Goal: Task Accomplishment & Management: Use online tool/utility

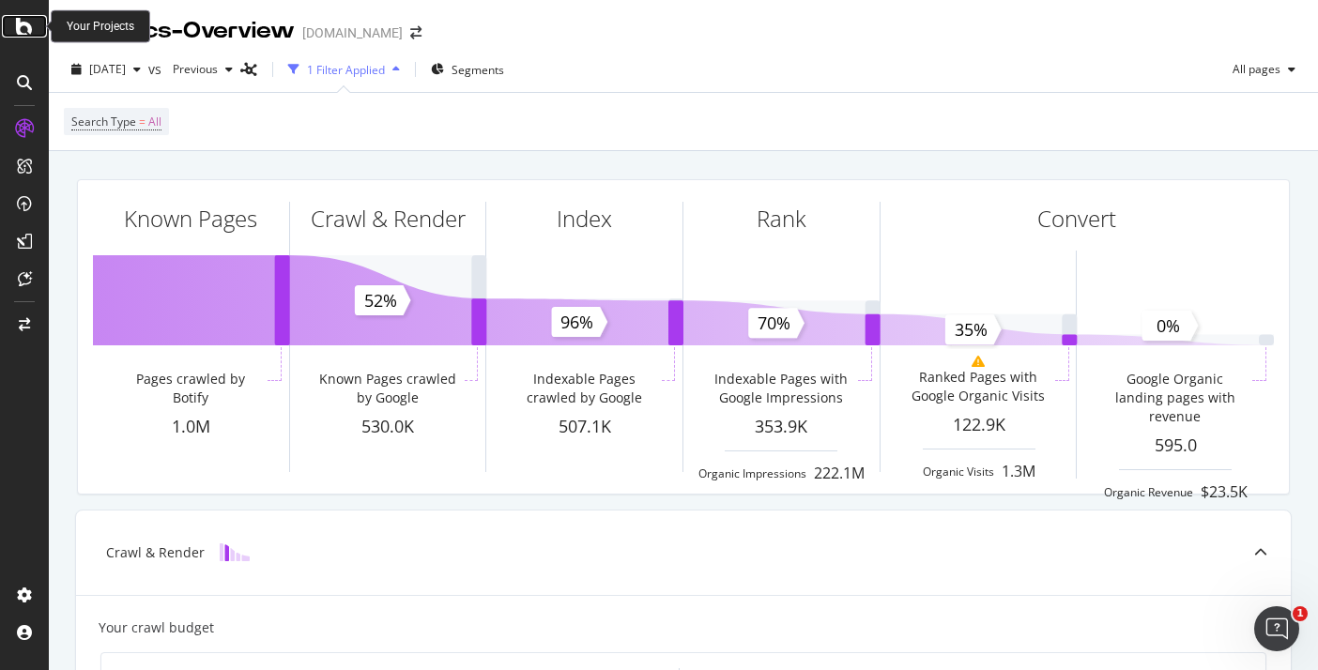
click at [23, 31] on icon at bounding box center [24, 26] width 17 height 23
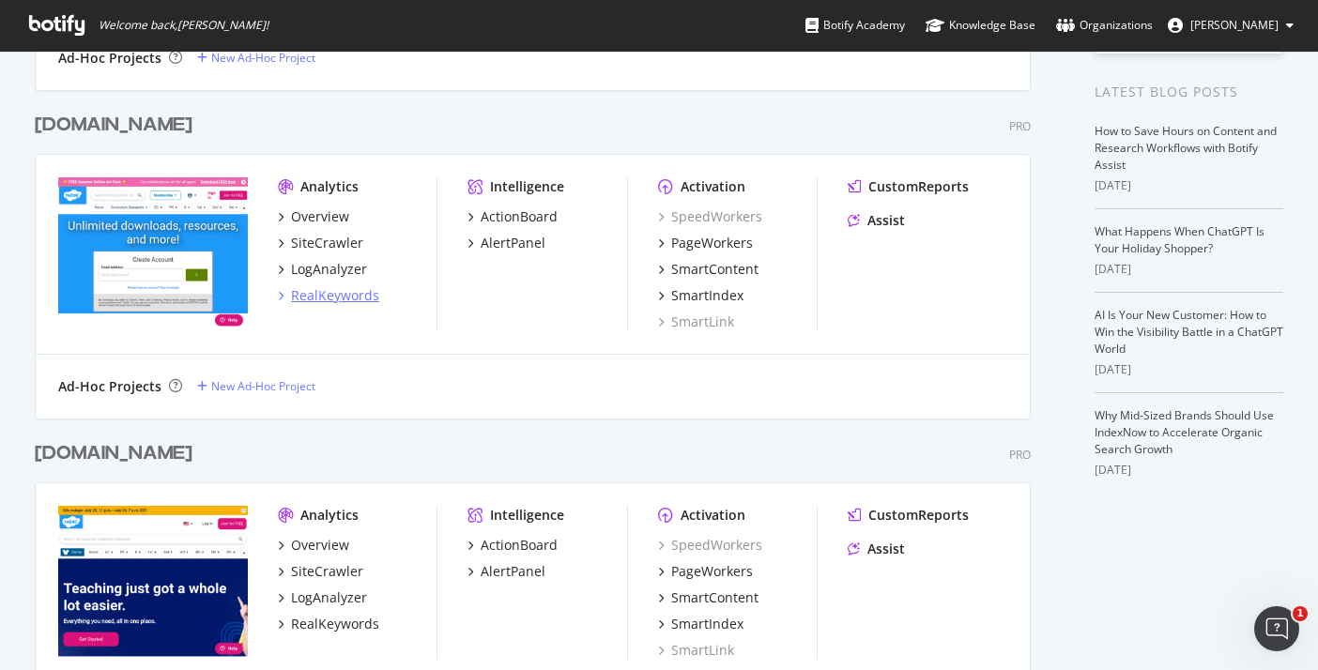
scroll to position [362, 0]
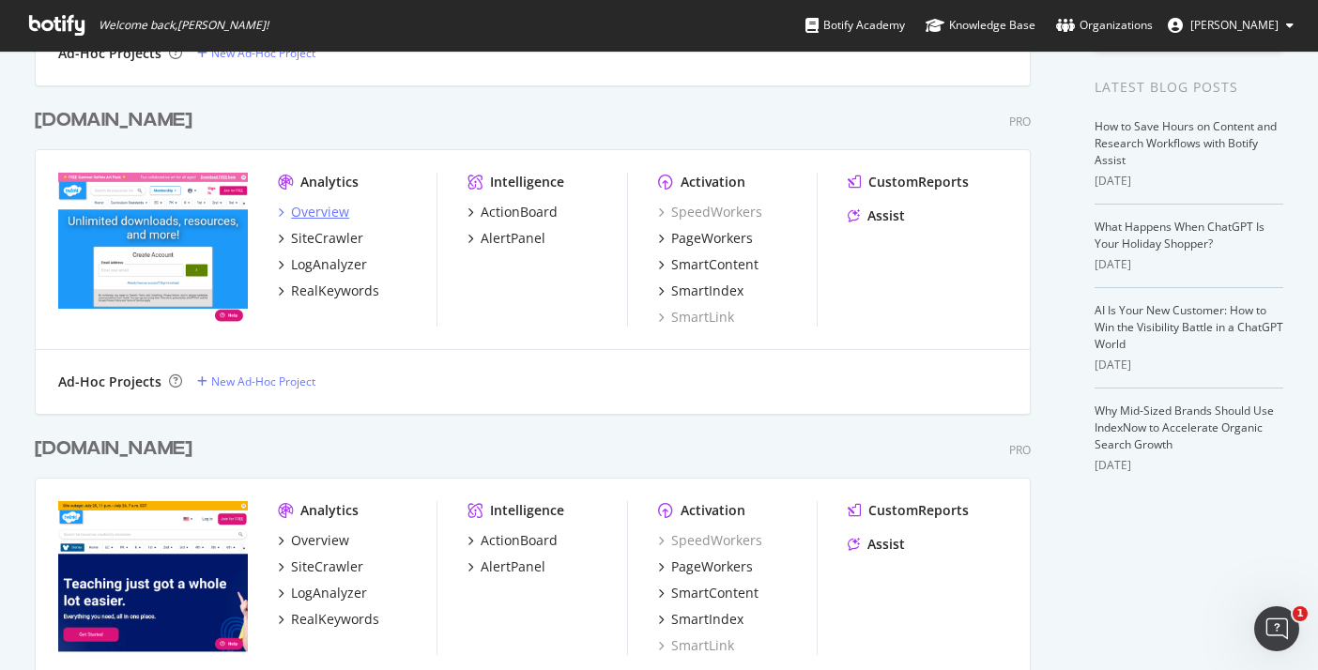
click at [330, 210] on div "Overview" at bounding box center [320, 212] width 58 height 19
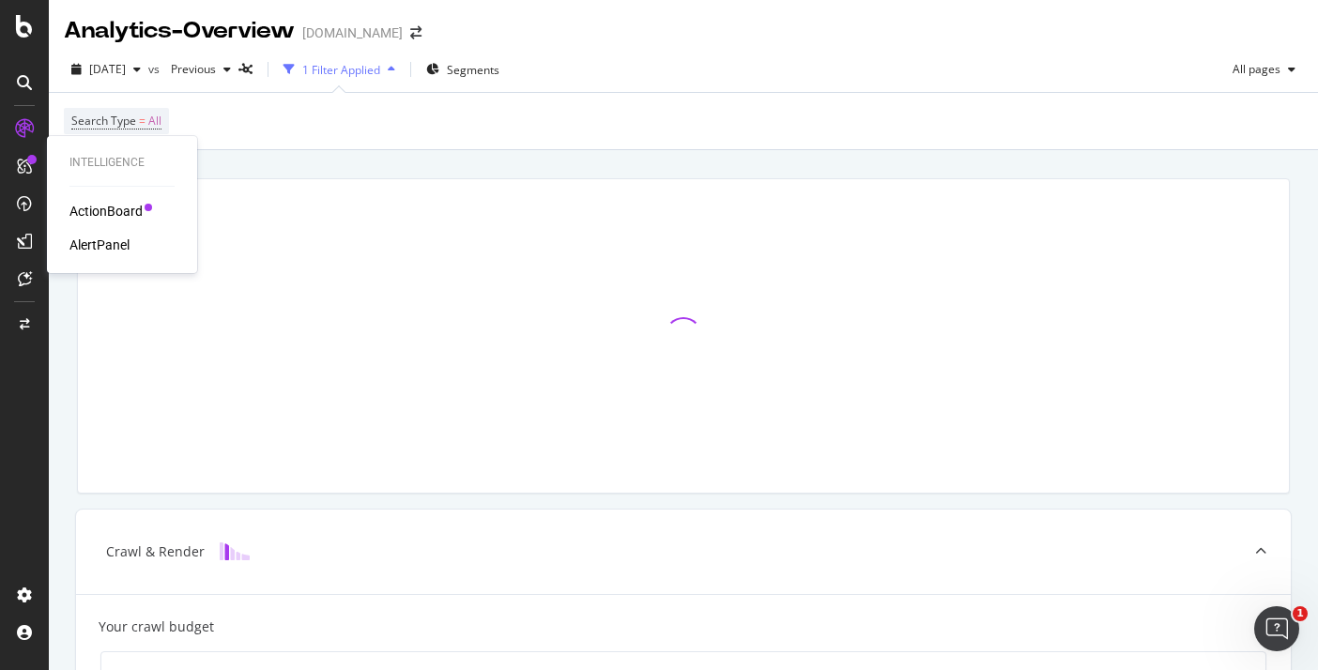
click at [110, 206] on div "ActionBoard" at bounding box center [105, 211] width 73 height 19
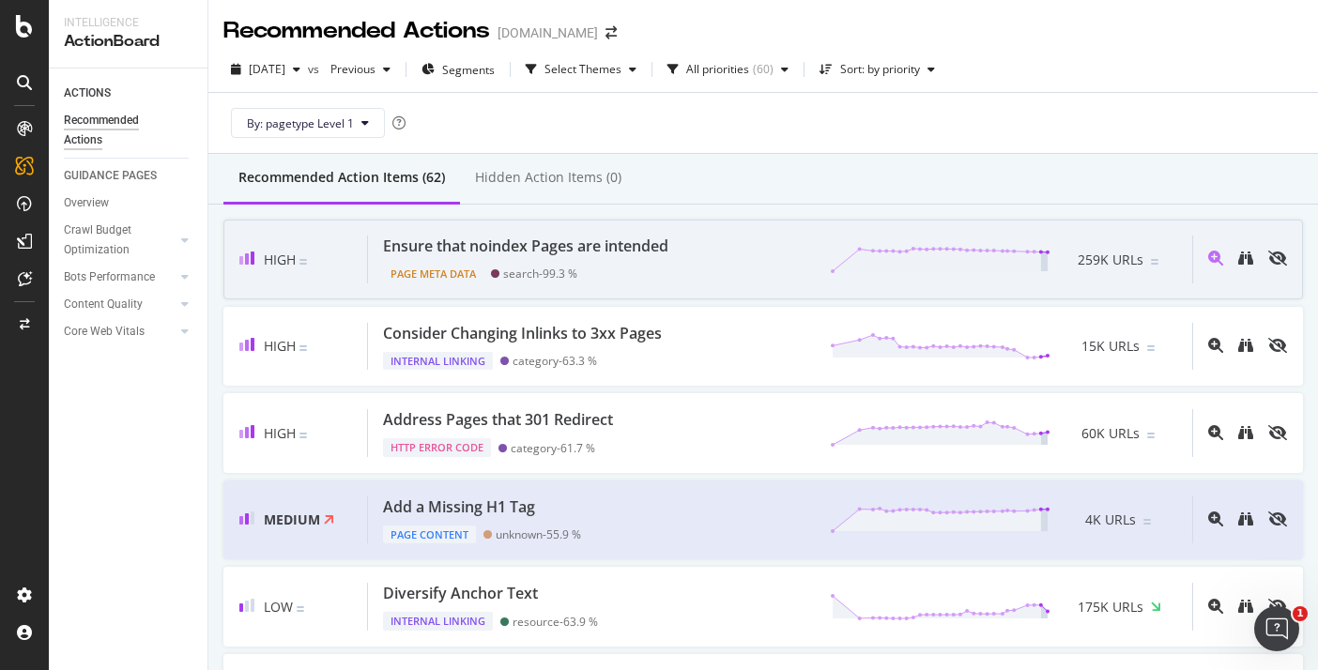
click at [965, 244] on div "Ensure that noindex Pages are intended Page Meta Data search - 99.3 % 259K URLs" at bounding box center [780, 260] width 824 height 48
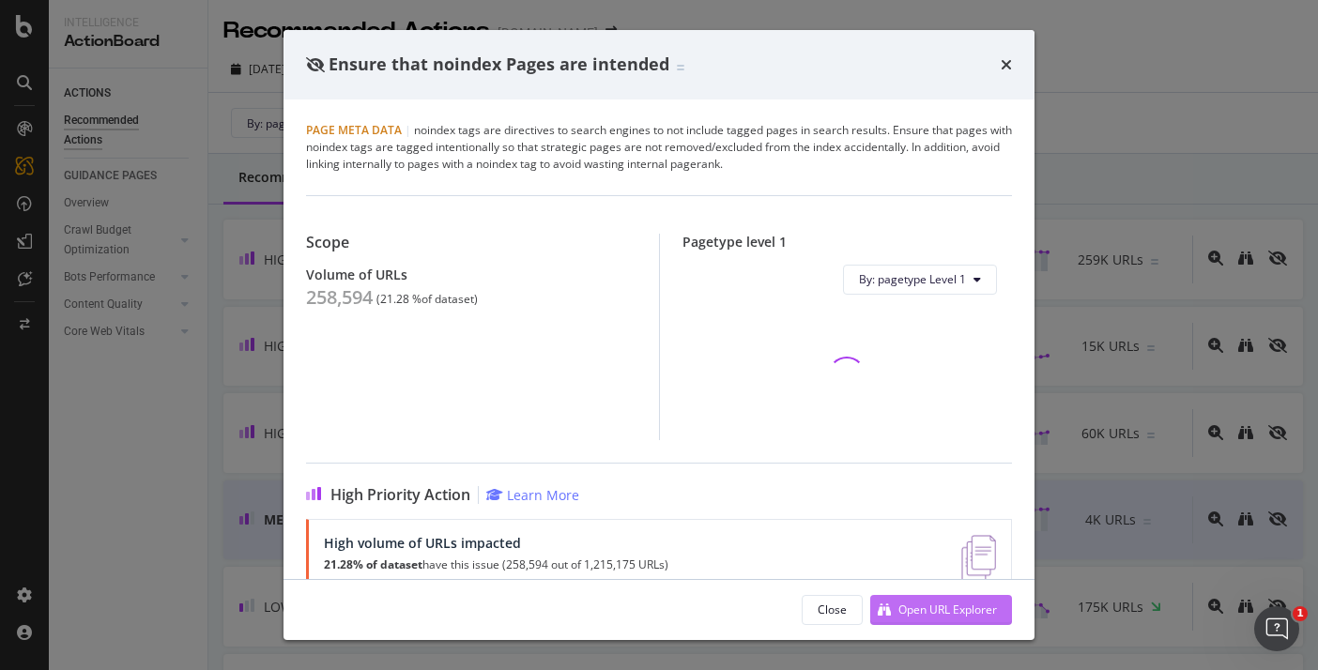
click at [935, 615] on div "Open URL Explorer" at bounding box center [947, 610] width 99 height 16
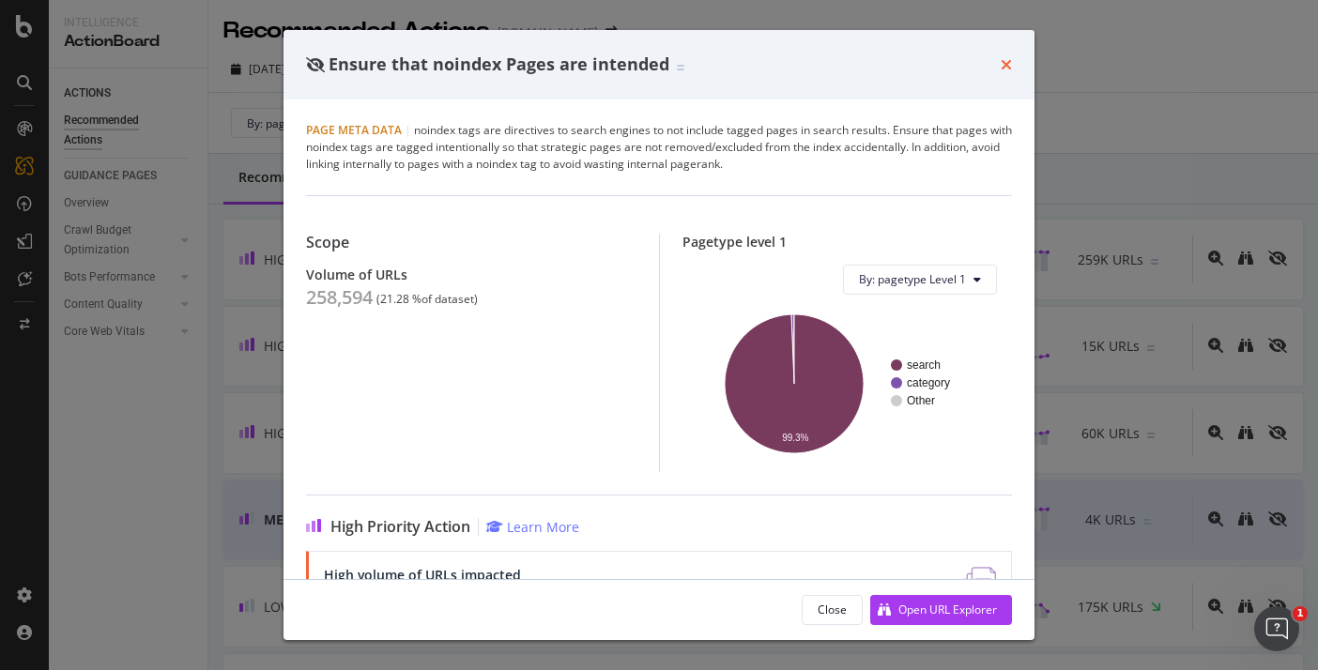
click at [1009, 60] on icon "times" at bounding box center [1005, 64] width 11 height 15
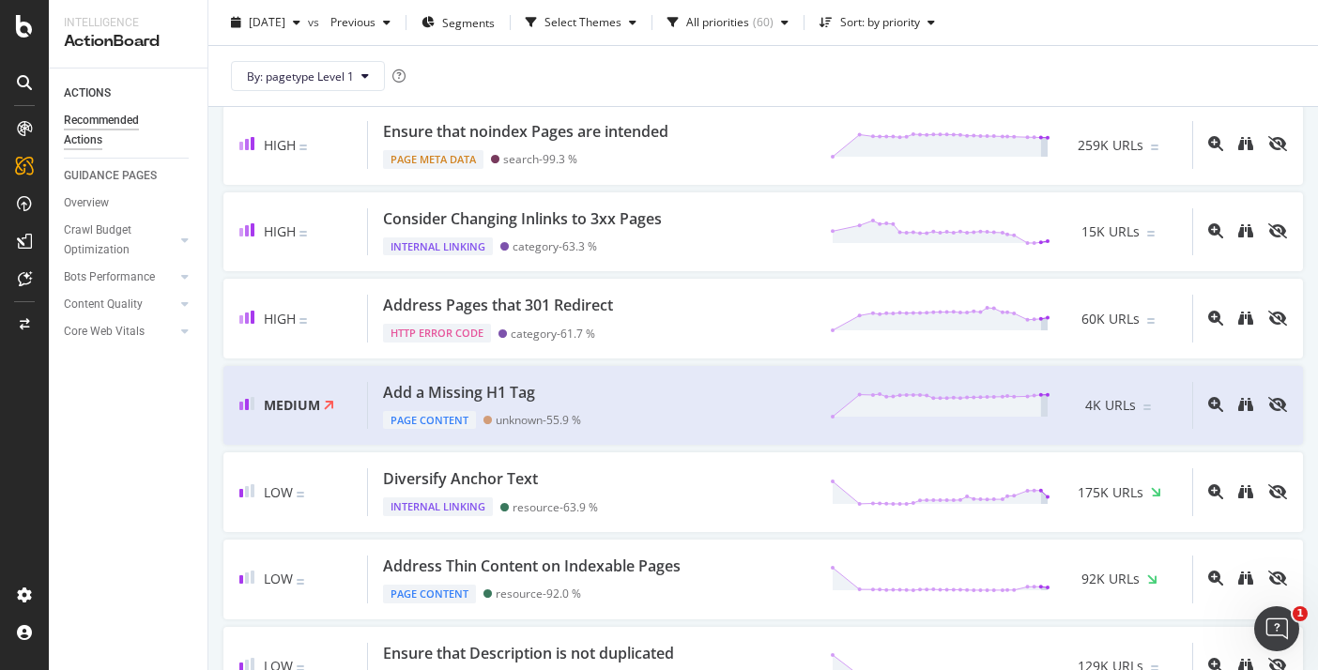
scroll to position [114, 0]
click at [499, 395] on div "Add a Missing H1 Tag" at bounding box center [459, 393] width 152 height 22
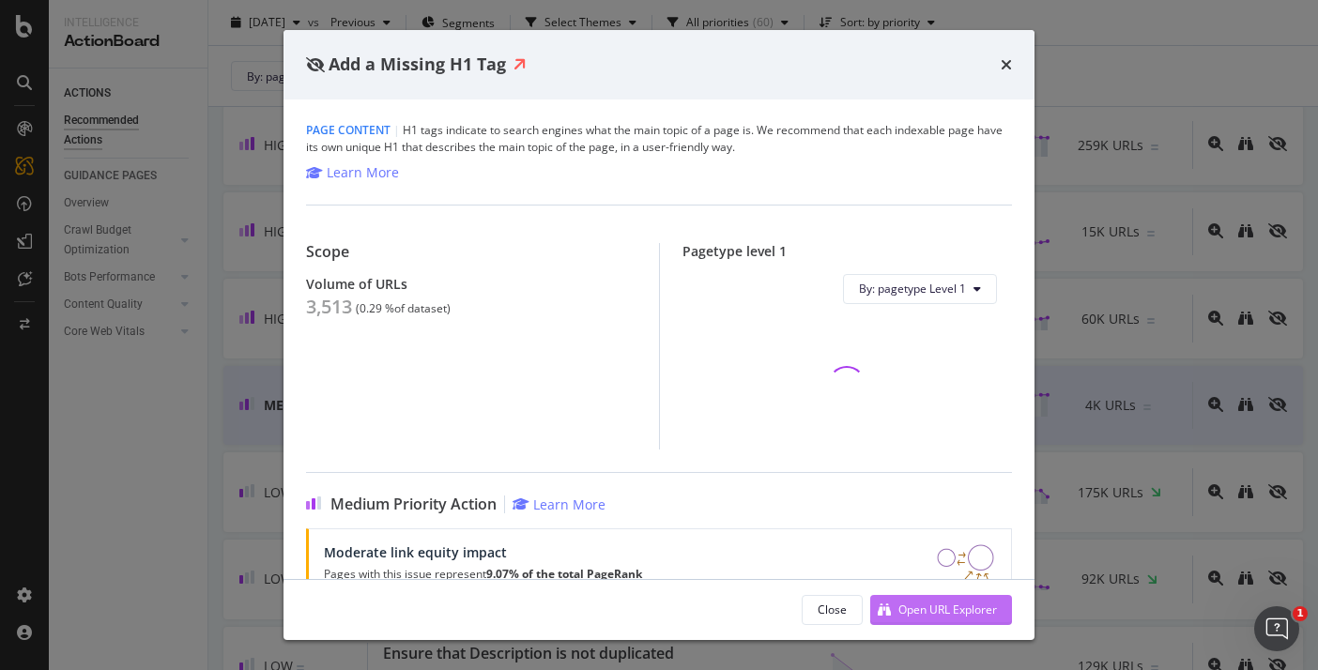
click at [930, 603] on div "Open URL Explorer" at bounding box center [947, 610] width 99 height 16
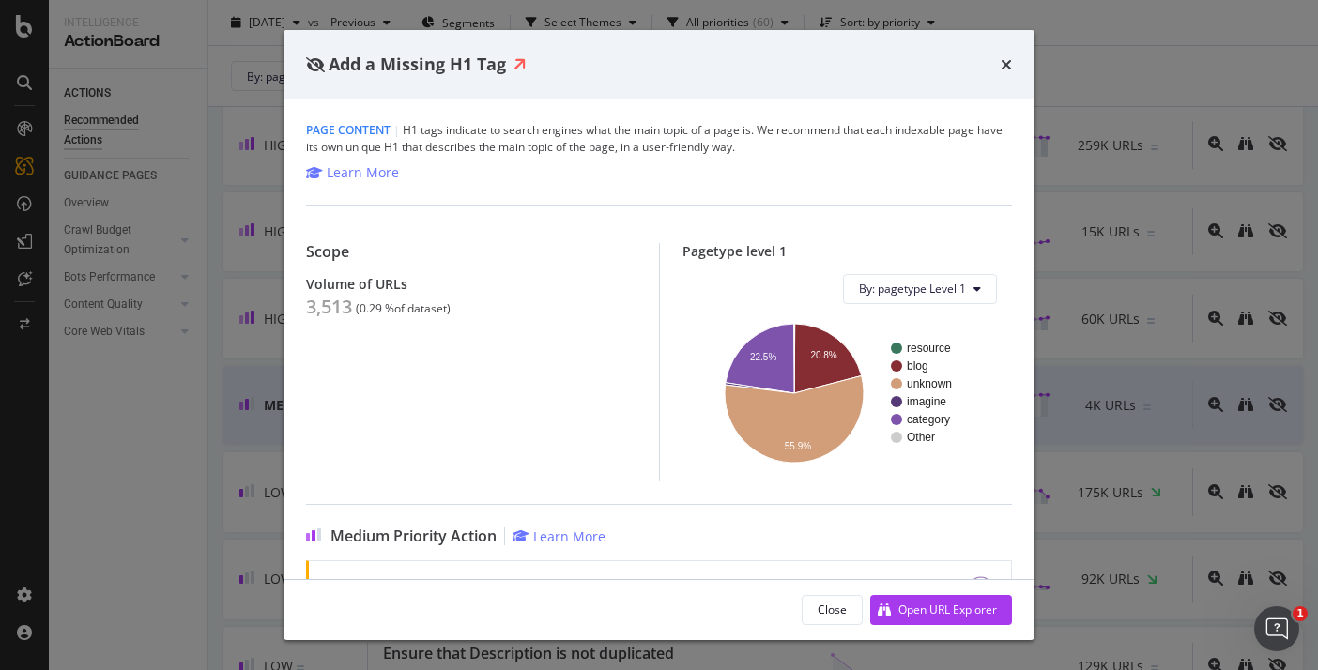
click at [772, 15] on div "Add a Missing H1 Tag Page Content | H1 tags indicate to search engines what the…" at bounding box center [659, 335] width 1318 height 670
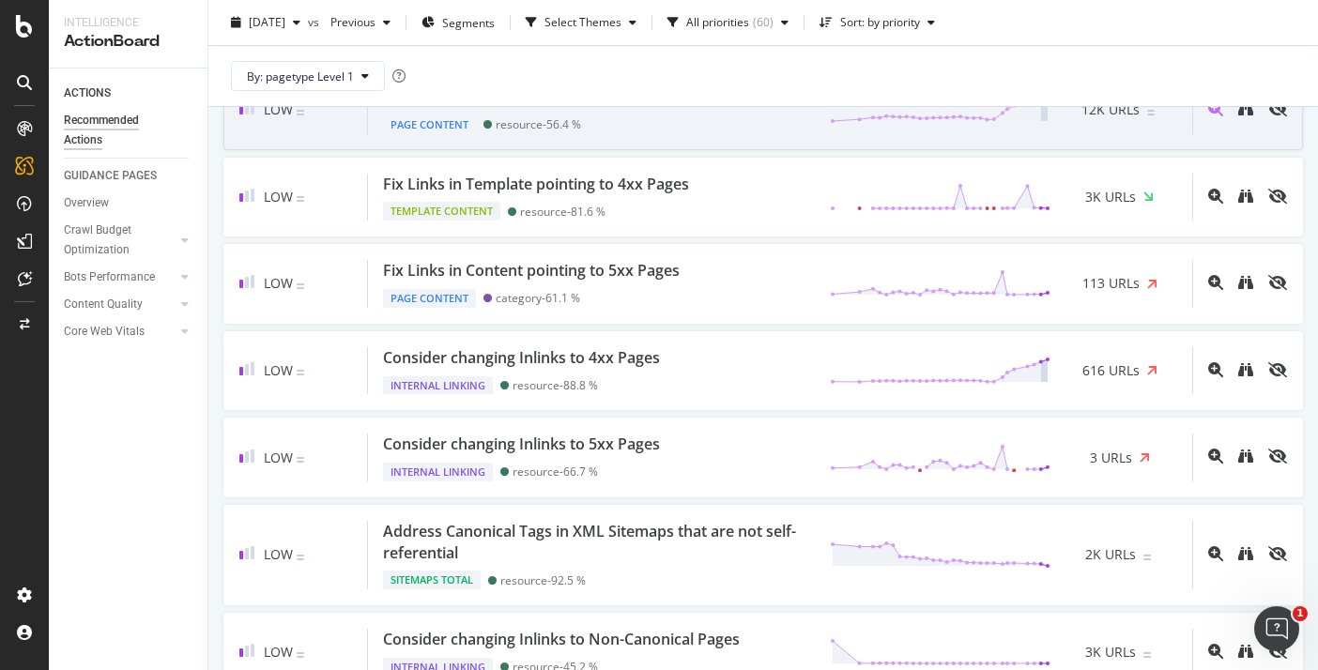
scroll to position [2495, 0]
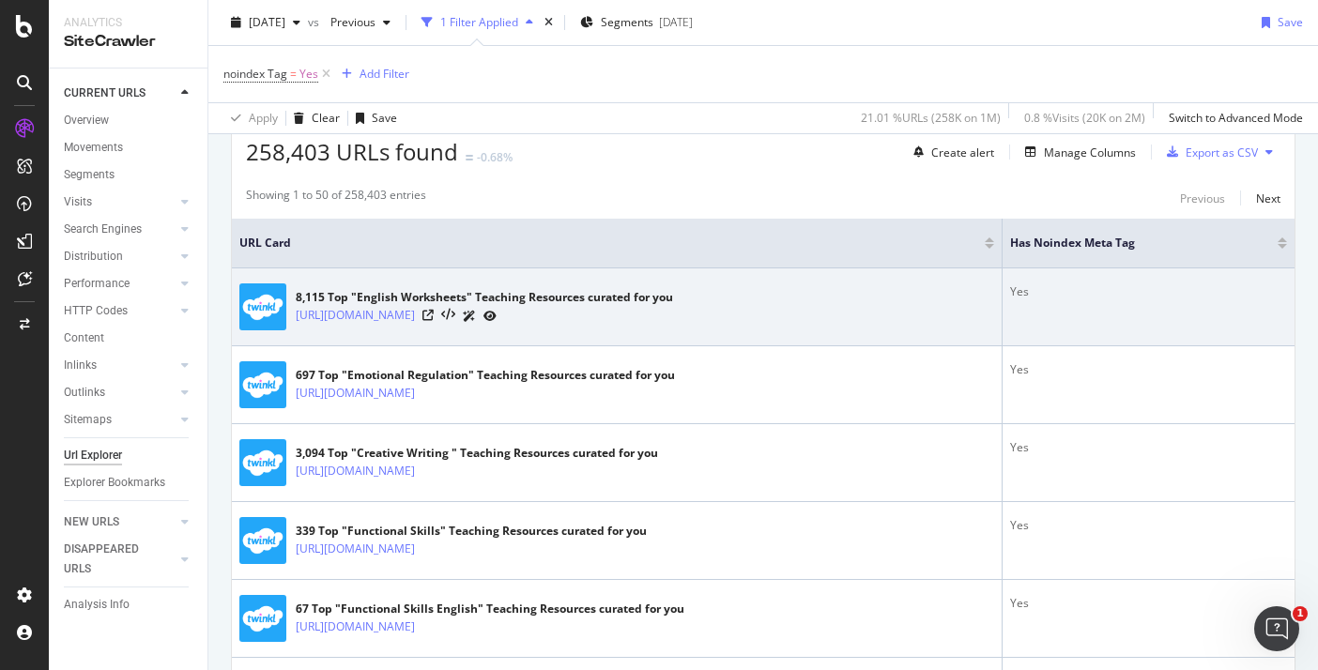
scroll to position [386, 0]
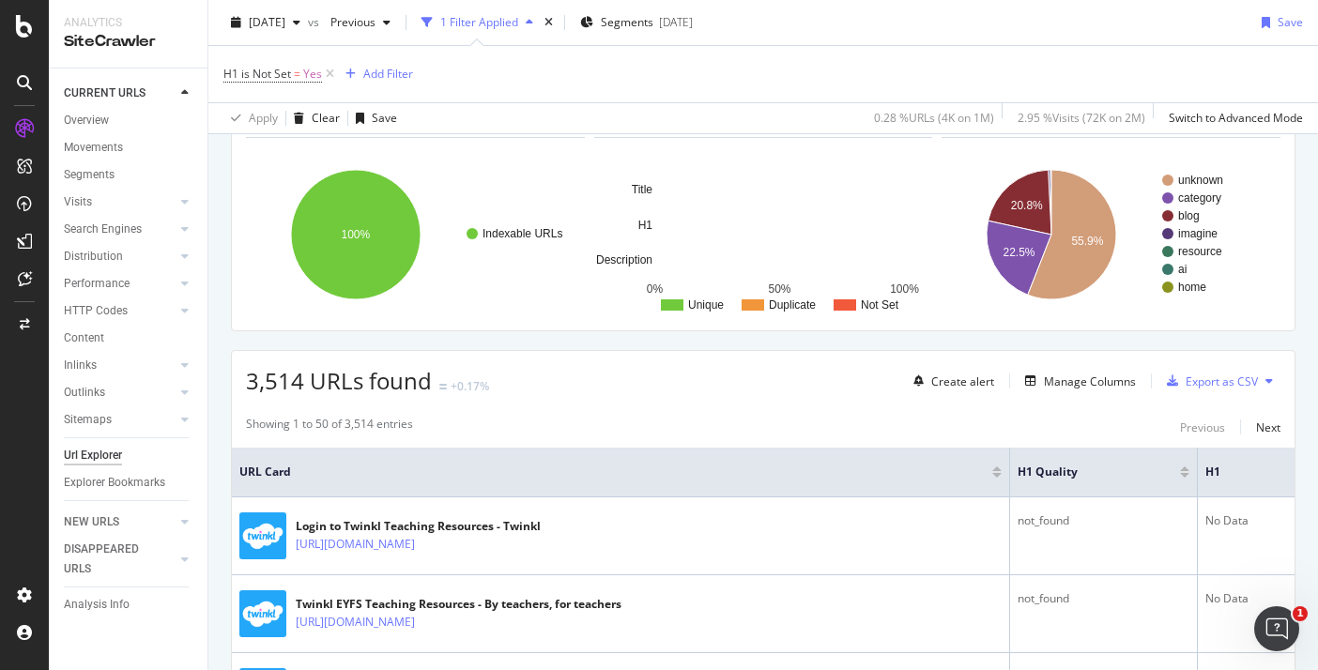
scroll to position [191, 0]
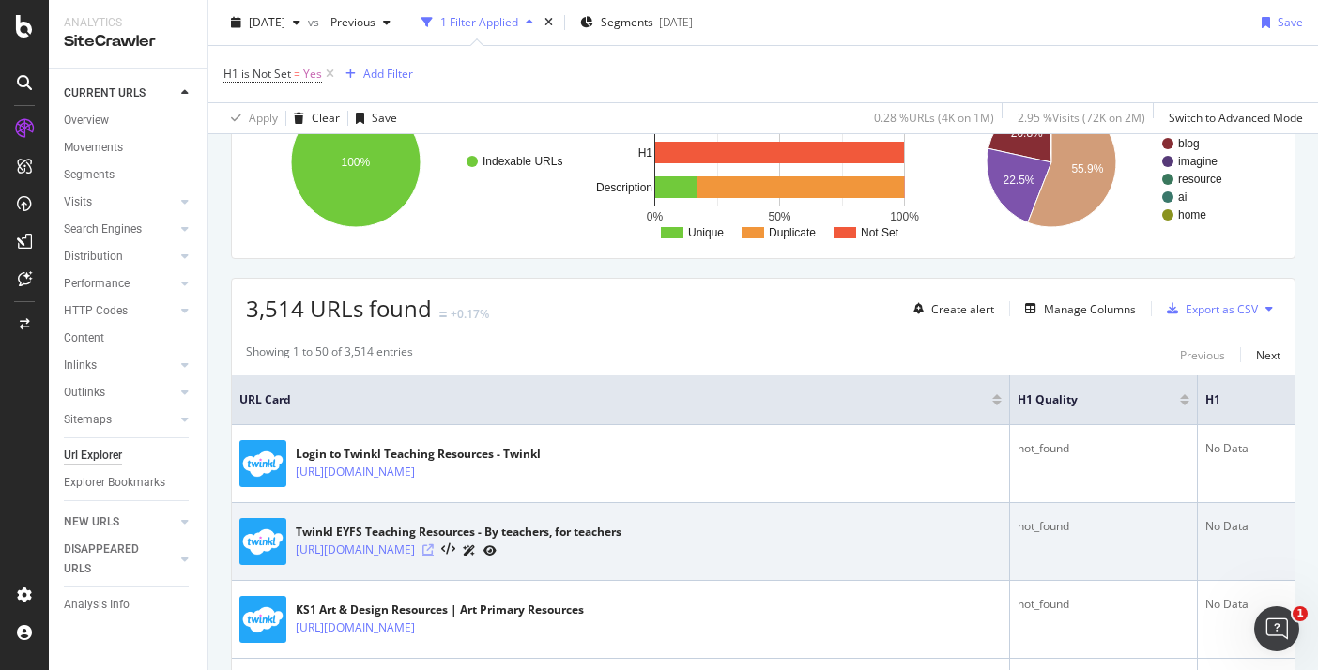
click at [434, 551] on icon at bounding box center [427, 549] width 11 height 11
